Goal: Navigation & Orientation: Find specific page/section

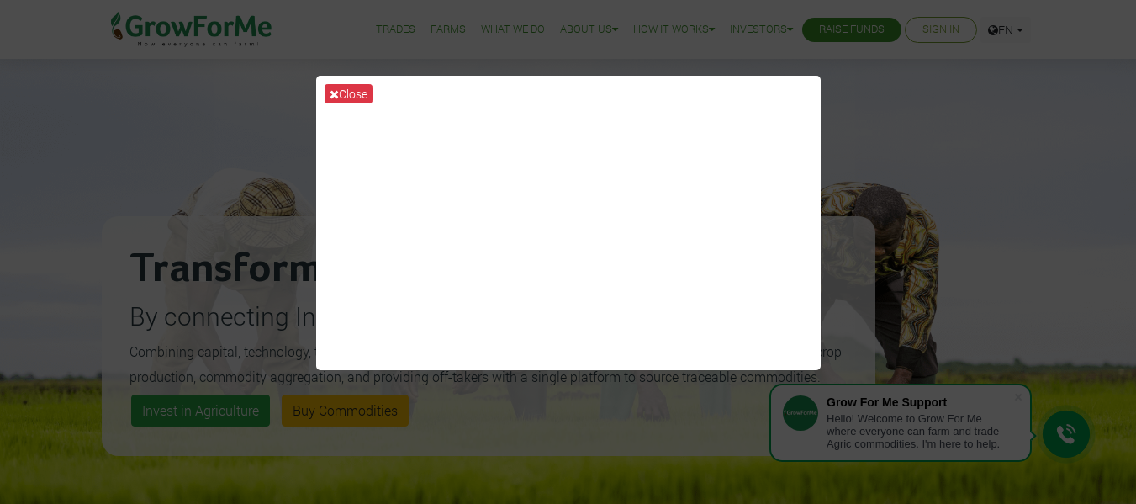
click at [868, 264] on div "Close" at bounding box center [568, 252] width 1136 height 504
click at [340, 92] on button "Close" at bounding box center [349, 93] width 48 height 19
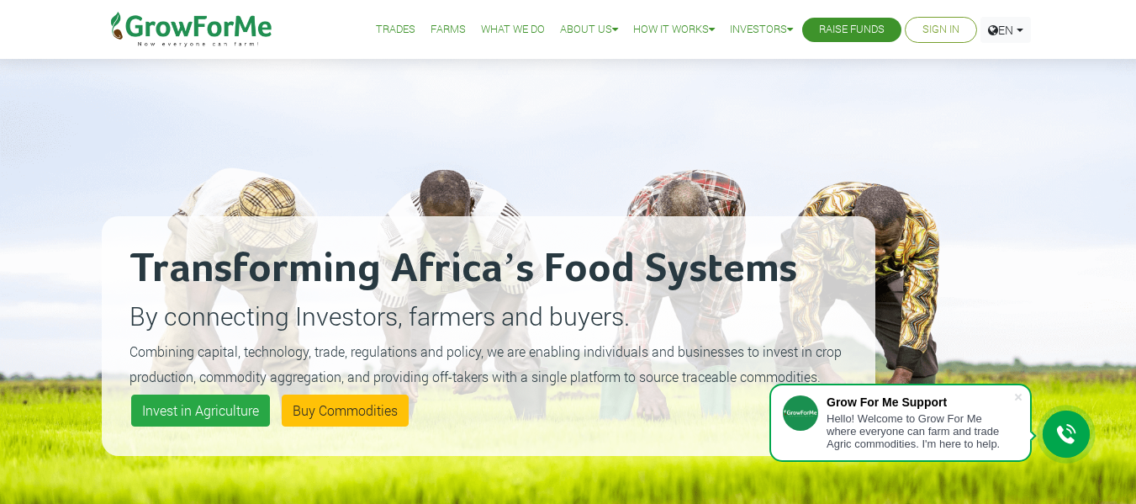
click at [922, 37] on link "Sign In" at bounding box center [940, 30] width 37 height 18
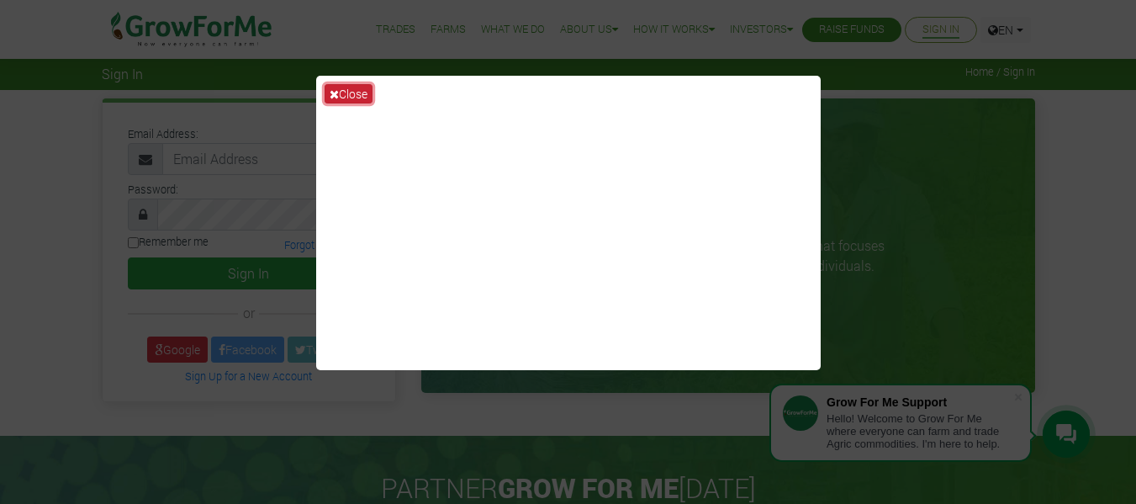
click at [342, 97] on button "Close" at bounding box center [349, 93] width 48 height 19
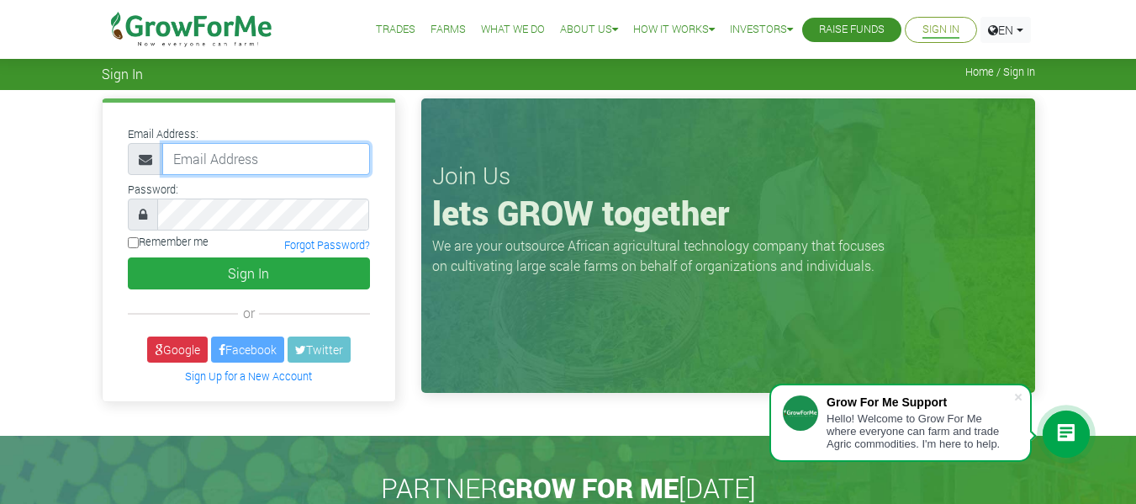
click at [240, 172] on input "email" at bounding box center [266, 159] width 208 height 32
type input "nanayawkoffo@gmail.com"
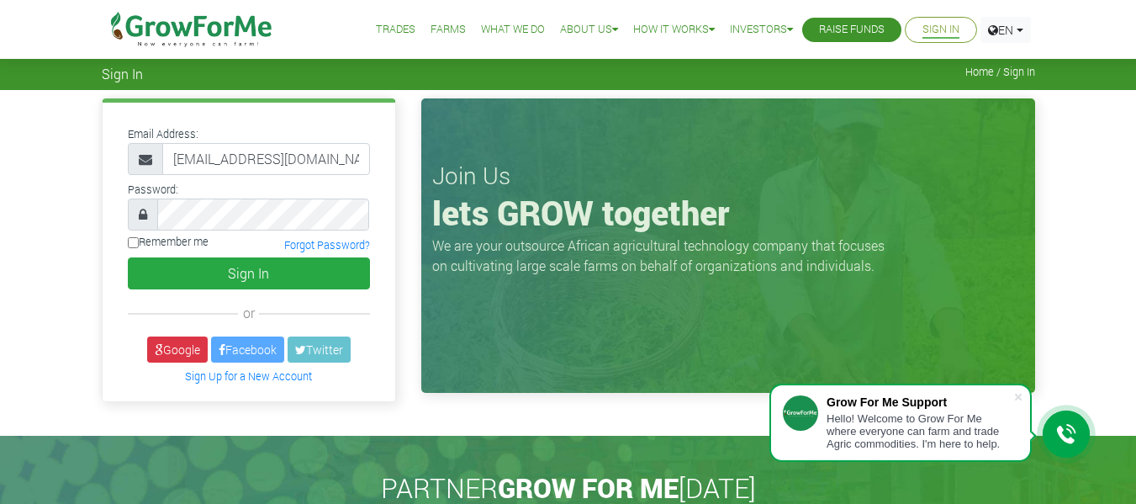
click at [136, 242] on input "Remember me" at bounding box center [133, 242] width 11 height 11
checkbox input "true"
click at [176, 345] on link "Google" at bounding box center [177, 349] width 61 height 26
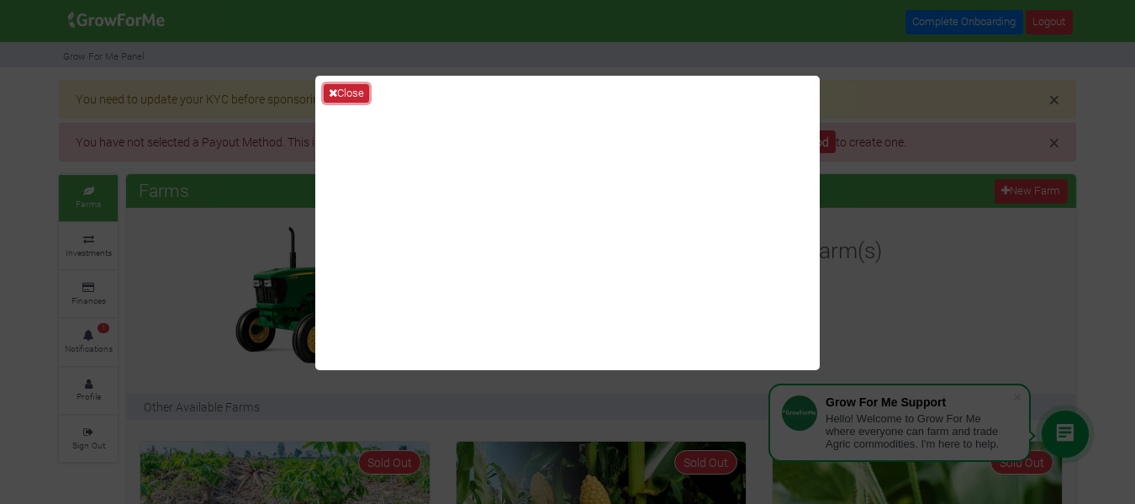
click at [356, 90] on button "Close" at bounding box center [346, 93] width 45 height 18
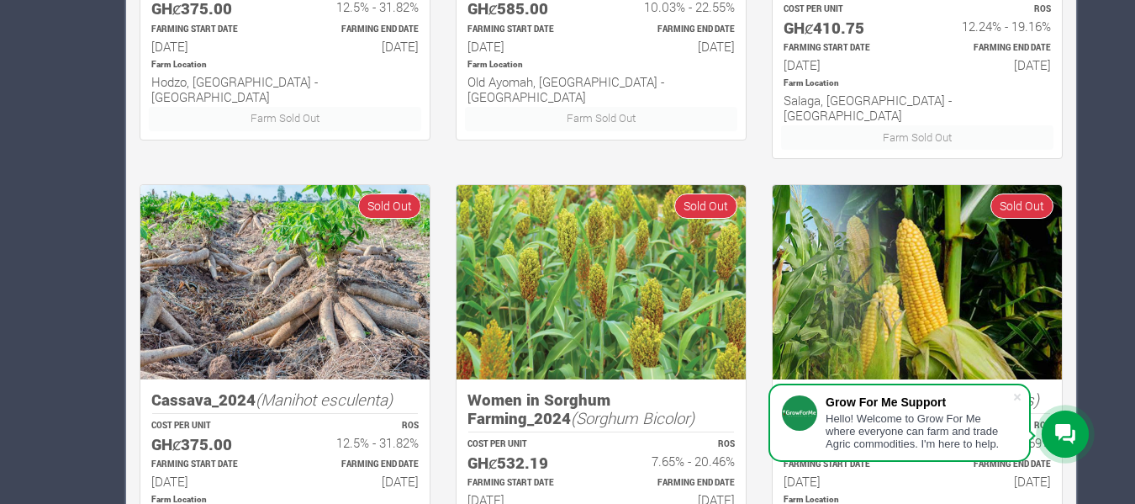
scroll to position [1250, 0]
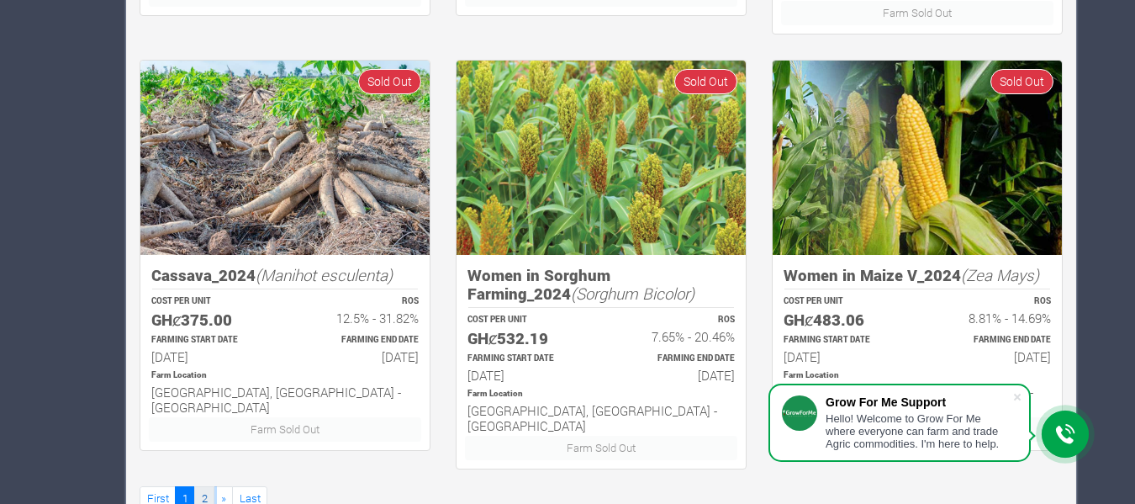
click at [203, 486] on link "2" at bounding box center [204, 498] width 20 height 24
click at [202, 486] on link "2" at bounding box center [204, 498] width 20 height 24
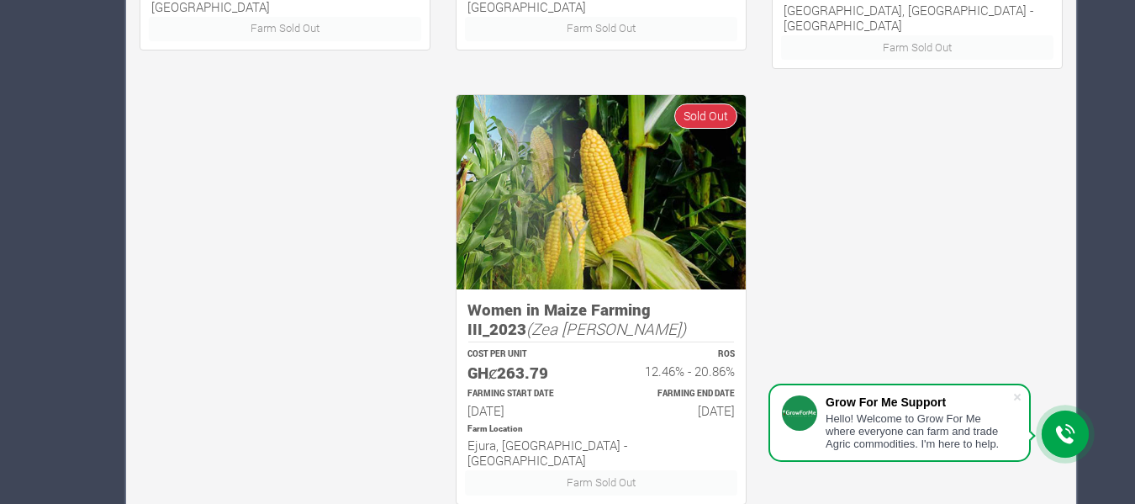
scroll to position [1250, 0]
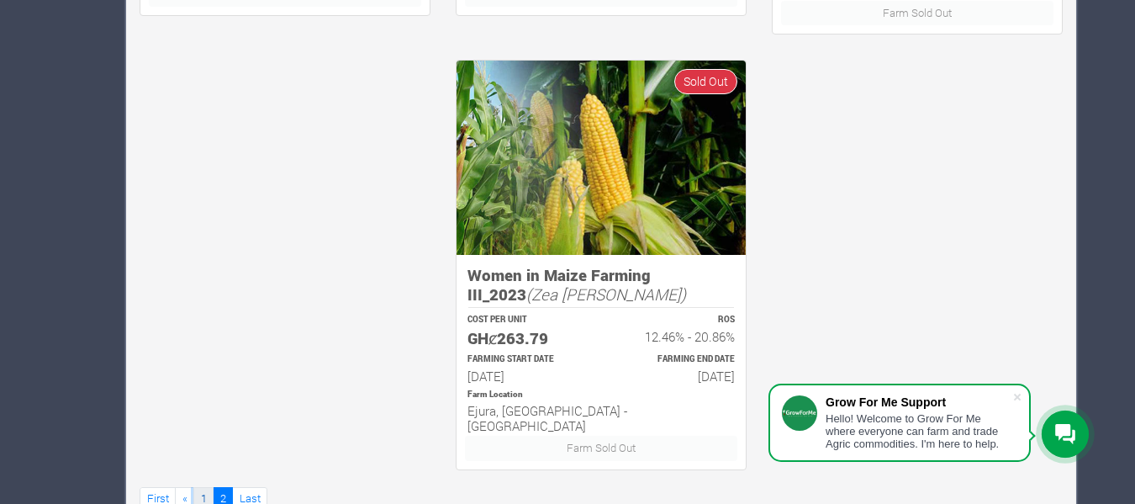
click at [201, 487] on link "1" at bounding box center [203, 499] width 20 height 24
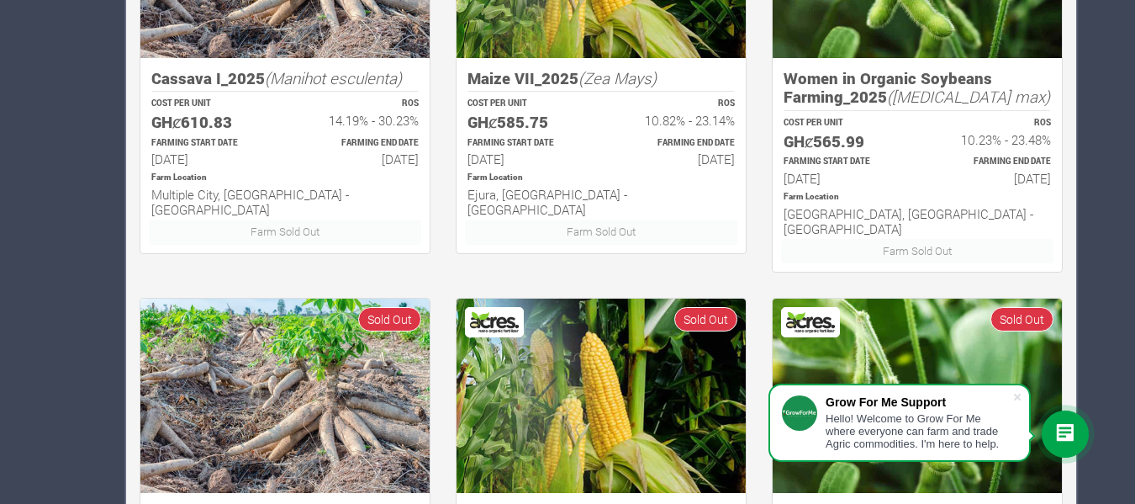
scroll to position [569, 0]
